Goal: Answer question/provide support: Answer question/provide support

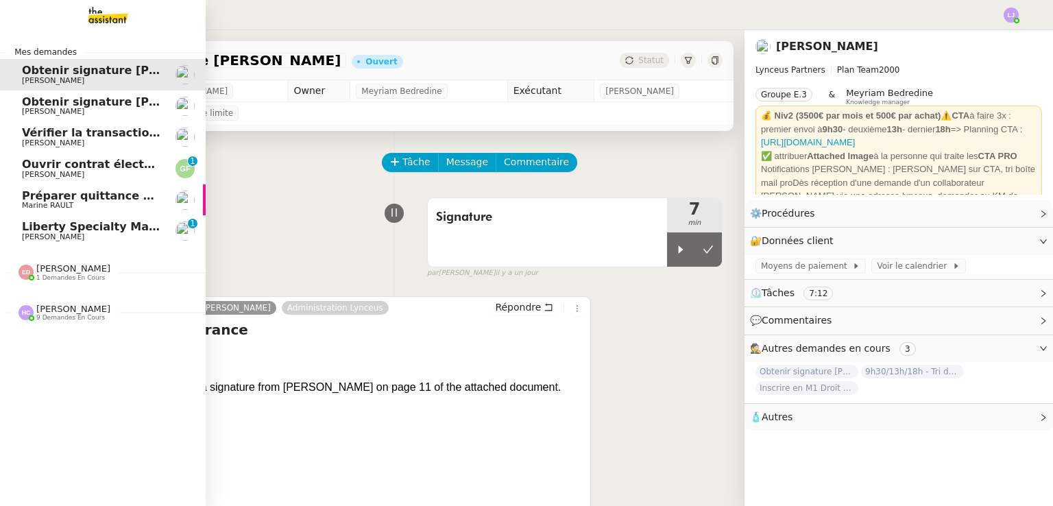
click at [66, 220] on span "Liberty Specialty Markets Remittance Advice PSPI SA CHF 93.79" at bounding box center [220, 226] width 397 height 13
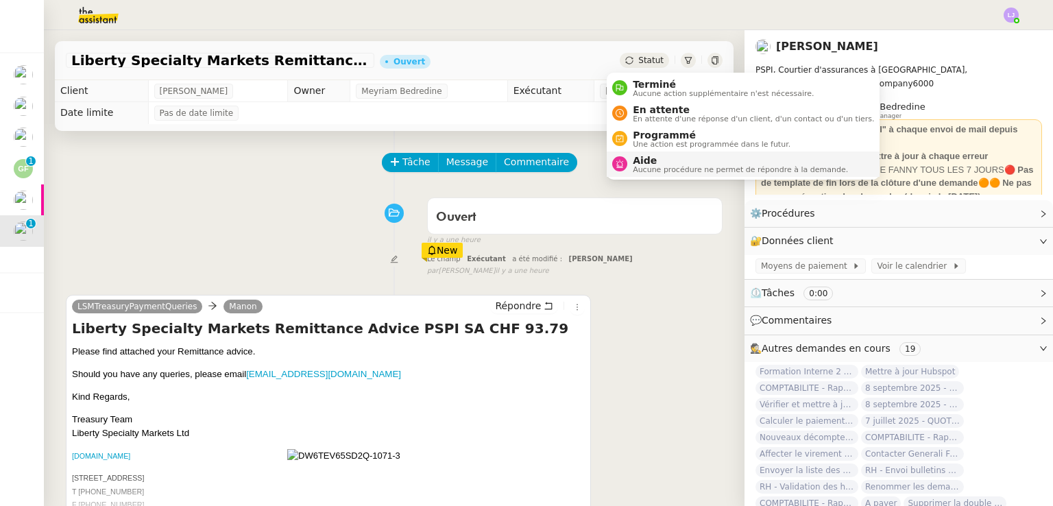
click at [659, 158] on span "Aide" at bounding box center [740, 160] width 215 height 11
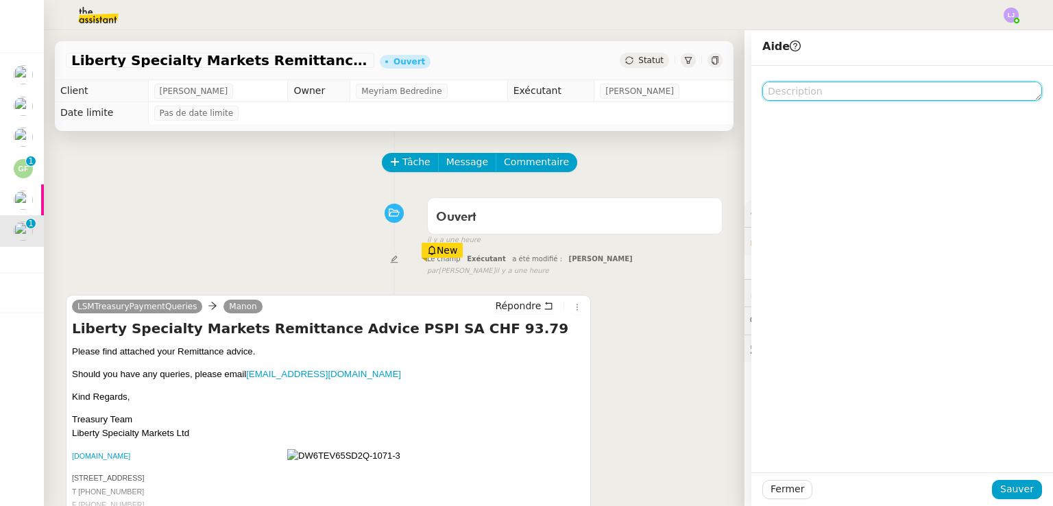
click at [807, 98] on textarea at bounding box center [902, 91] width 280 height 19
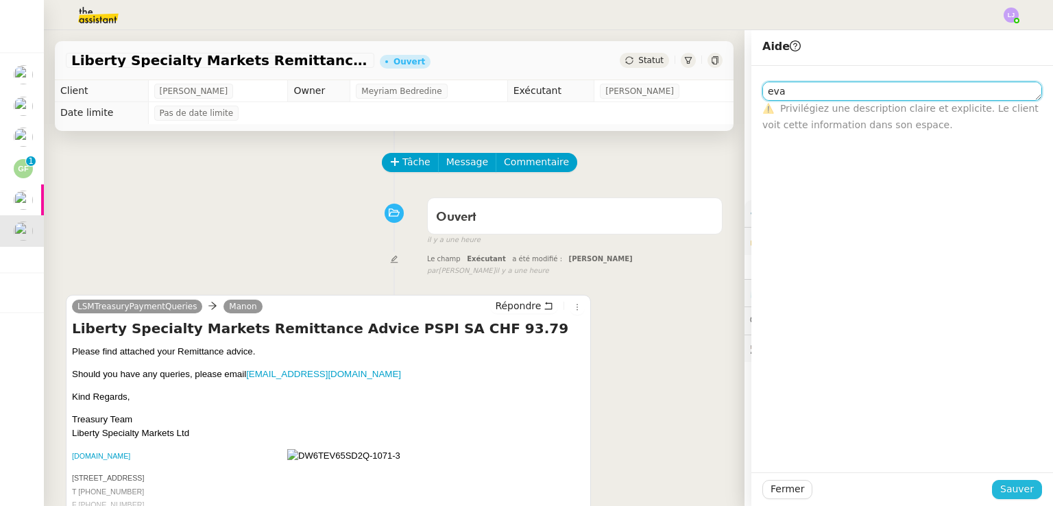
type textarea "eva"
click at [1001, 489] on span "Sauver" at bounding box center [1017, 489] width 34 height 16
